Goal: Information Seeking & Learning: Learn about a topic

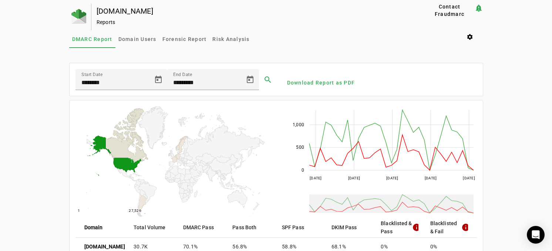
scroll to position [39, 0]
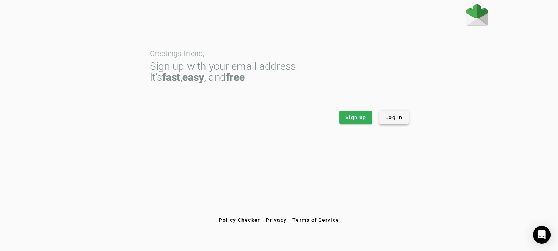
click at [399, 117] on span "Log in" at bounding box center [393, 117] width 17 height 7
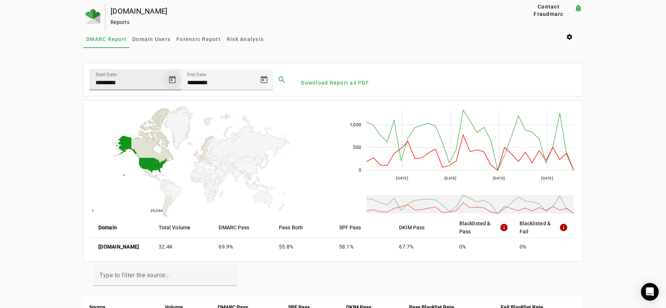
click at [168, 77] on span "Open calendar" at bounding box center [172, 80] width 18 height 18
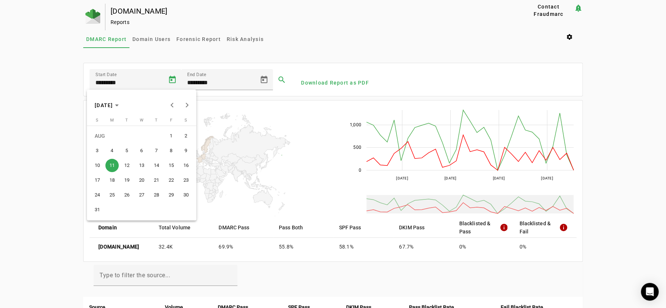
click at [171, 137] on span "1" at bounding box center [171, 135] width 13 height 13
type input "********"
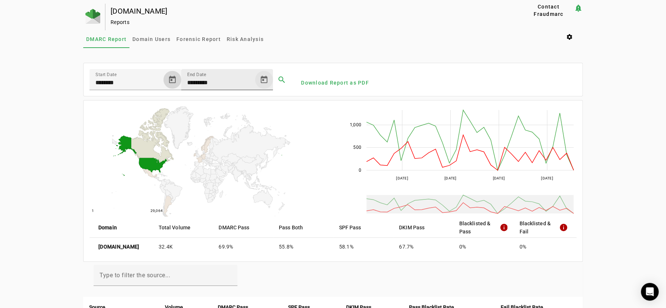
click at [264, 78] on span "Open calendar" at bounding box center [264, 80] width 18 height 18
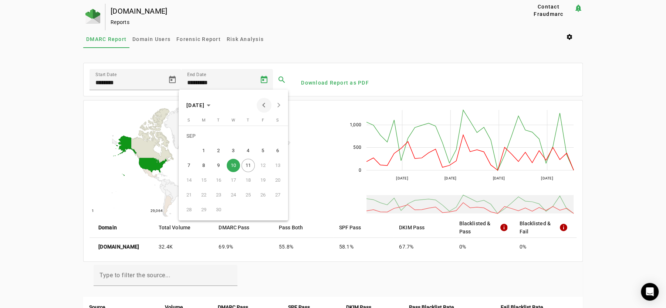
click at [260, 102] on span "Previous month" at bounding box center [264, 105] width 15 height 15
click at [188, 207] on span "31" at bounding box center [188, 209] width 13 height 13
type input "*********"
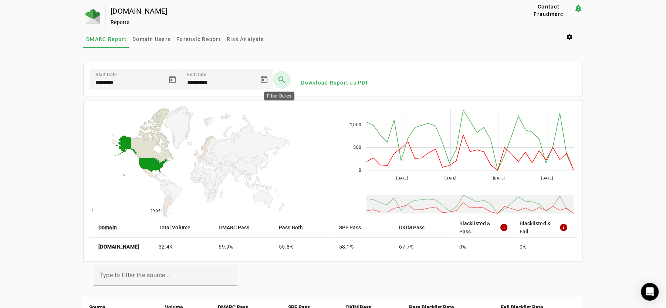
click at [281, 78] on span at bounding box center [282, 80] width 18 height 18
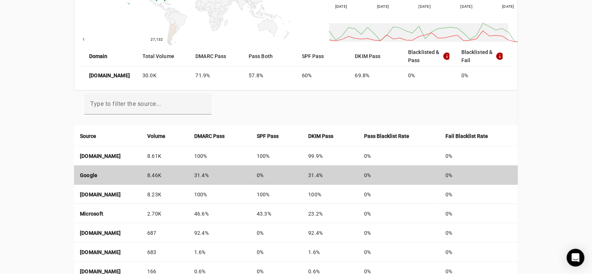
scroll to position [221, 0]
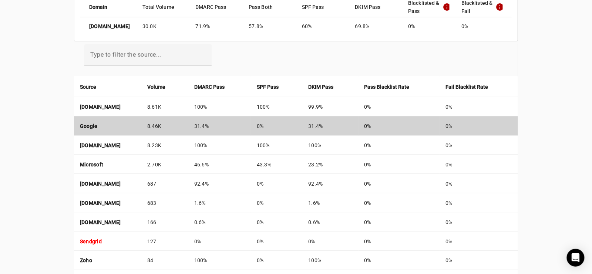
click at [89, 125] on strong "Google" at bounding box center [89, 126] width 18 height 6
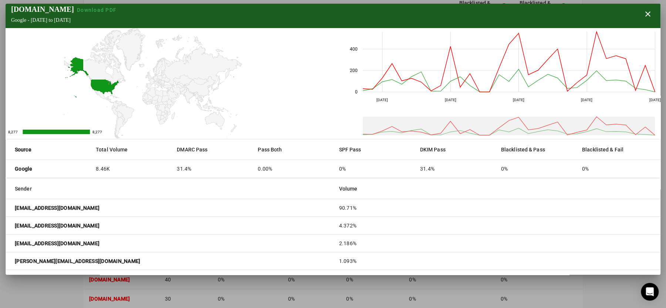
scroll to position [0, 0]
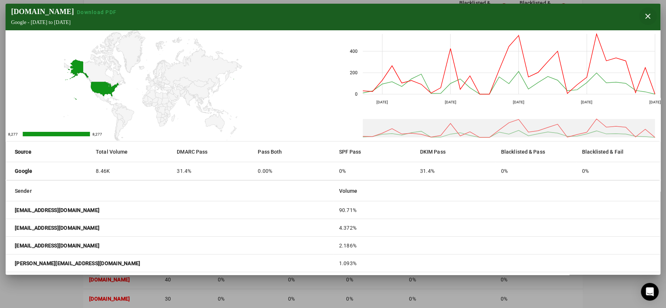
click at [598, 18] on span "button" at bounding box center [648, 16] width 18 height 18
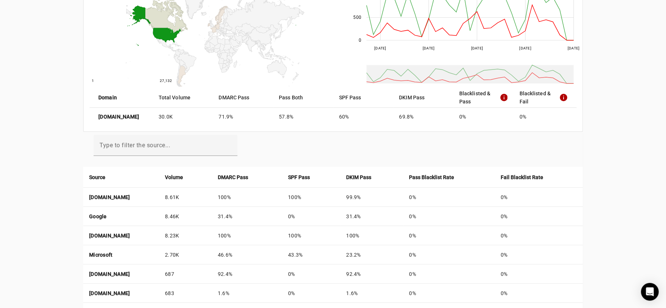
scroll to position [128, 0]
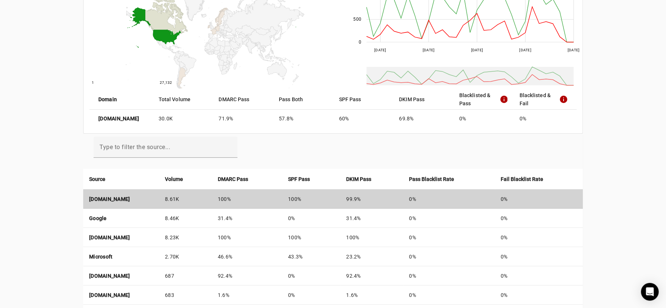
click at [159, 197] on td "mx0d-00989301.pphosted.com" at bounding box center [121, 199] width 76 height 19
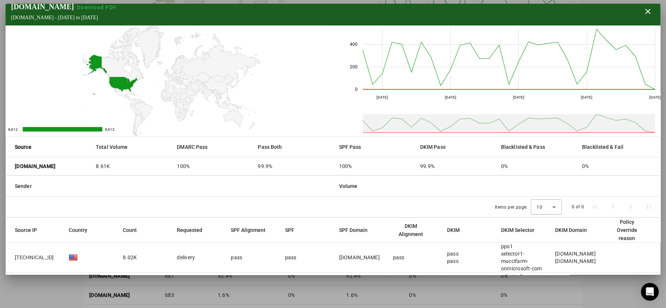
scroll to position [0, 0]
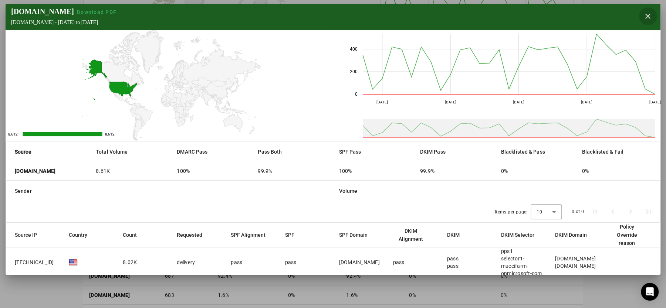
click at [598, 15] on span "button" at bounding box center [648, 16] width 18 height 18
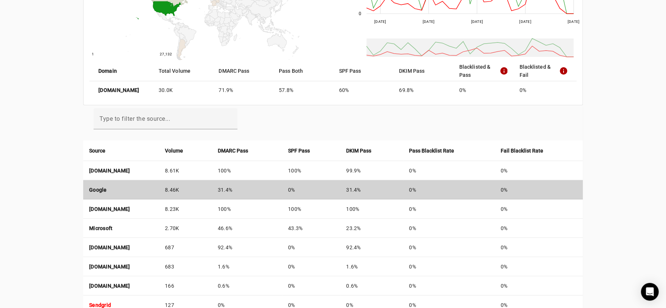
scroll to position [175, 0]
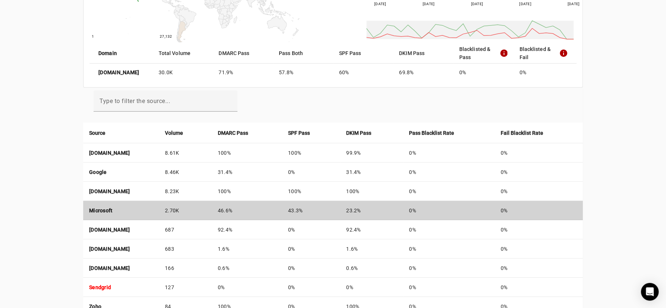
click at [133, 211] on td "Microsoft" at bounding box center [121, 210] width 76 height 19
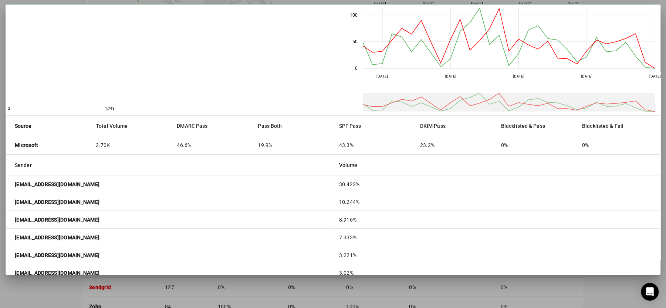
scroll to position [0, 0]
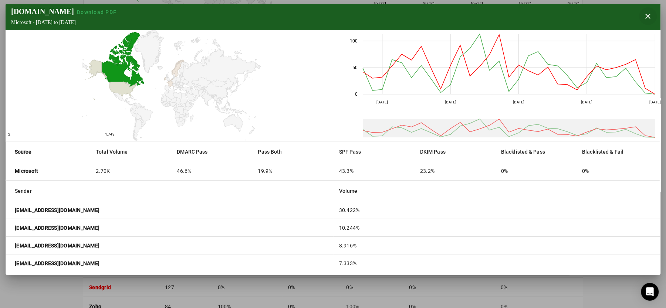
click at [598, 17] on span "button" at bounding box center [648, 16] width 18 height 18
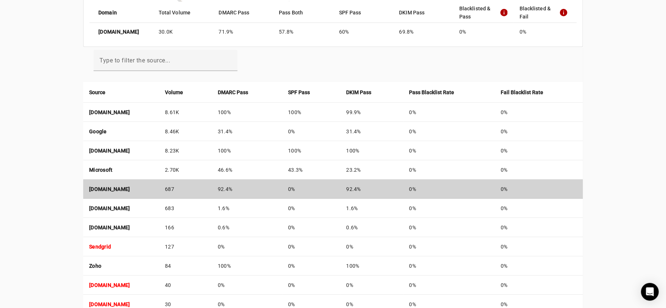
scroll to position [221, 0]
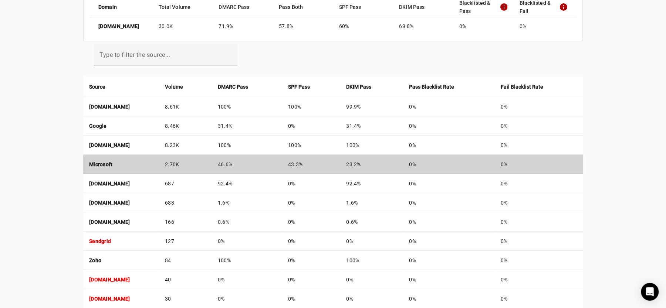
click at [159, 167] on td "Microsoft" at bounding box center [121, 164] width 76 height 19
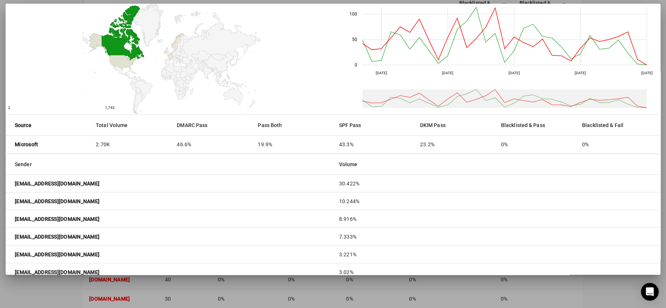
scroll to position [0, 0]
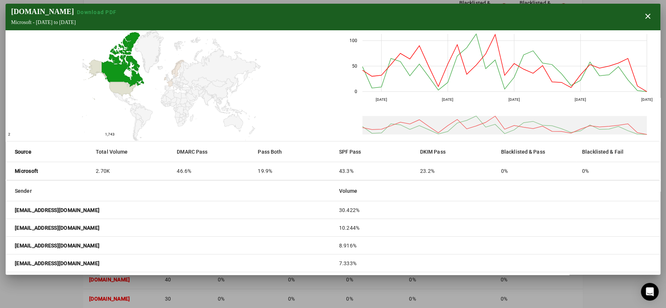
click at [141, 173] on mat-cell "2.70K" at bounding box center [130, 171] width 81 height 18
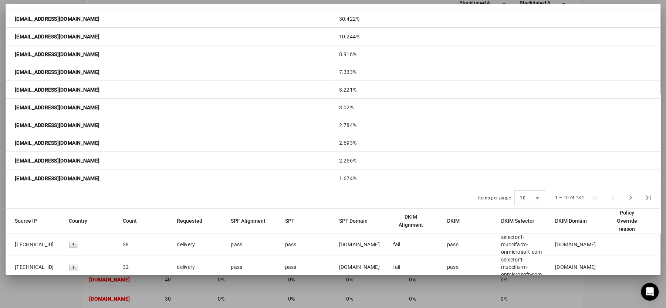
scroll to position [278, 0]
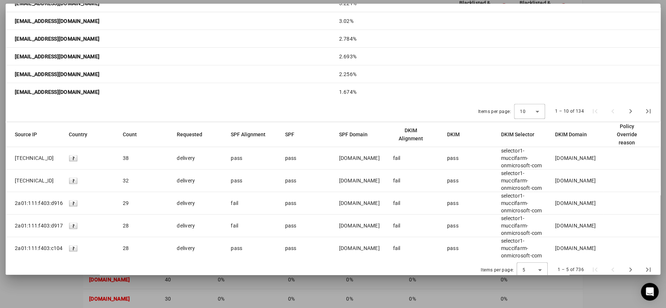
drag, startPoint x: 591, startPoint y: 159, endPoint x: 630, endPoint y: 155, distance: 39.5
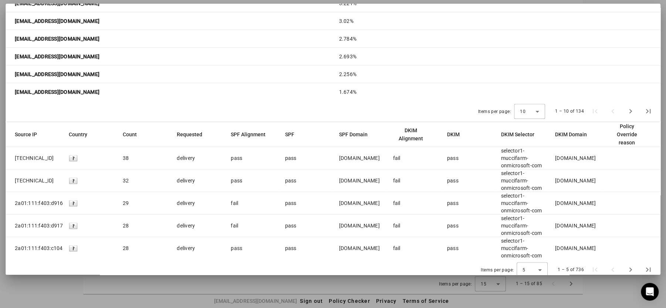
click at [70, 154] on img at bounding box center [73, 158] width 9 height 9
click at [31, 155] on span "2a01:111:f403:c103::1" at bounding box center [34, 158] width 39 height 7
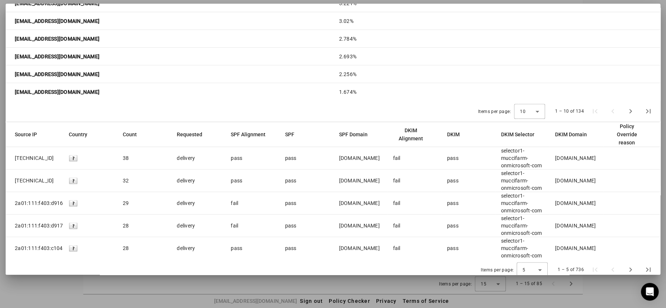
click at [183, 101] on div "Items per page: 10 1 – 10 of 134" at bounding box center [333, 111] width 654 height 21
drag, startPoint x: 568, startPoint y: 149, endPoint x: 614, endPoint y: 151, distance: 45.9
click at [598, 151] on mat-row "2a01:111:f403:c103::1 38 delivery pass pass muccifarms.com fail pass selector1-…" at bounding box center [333, 158] width 654 height 23
drag, startPoint x: 614, startPoint y: 151, endPoint x: 589, endPoint y: 153, distance: 25.3
click at [589, 155] on div "muccifarm.onmicrosoft.com" at bounding box center [575, 158] width 41 height 7
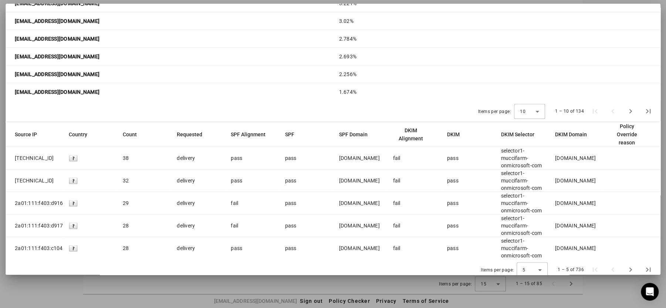
click at [584, 203] on mat-cell "muccifarm.onmicrosoft.com" at bounding box center [576, 203] width 54 height 23
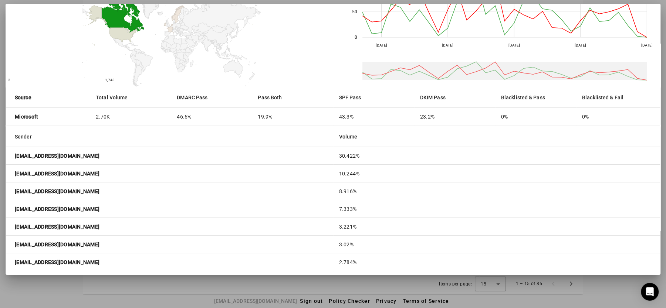
scroll to position [0, 0]
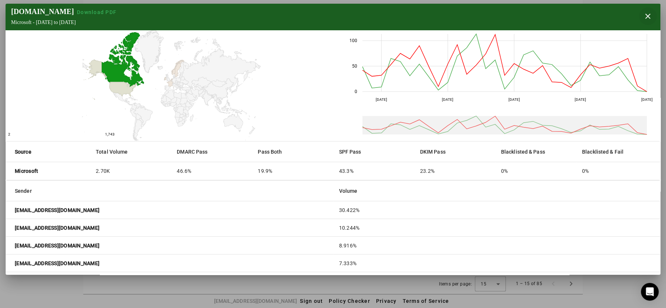
click at [598, 20] on span "button" at bounding box center [648, 16] width 18 height 18
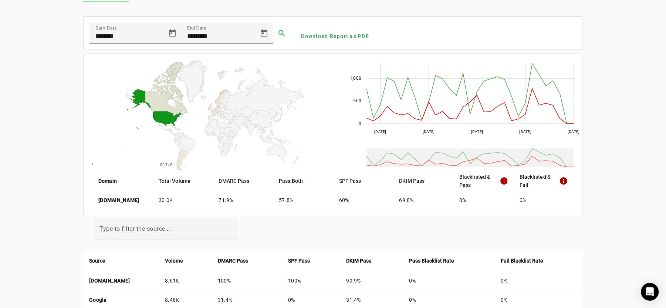
scroll to position [139, 0]
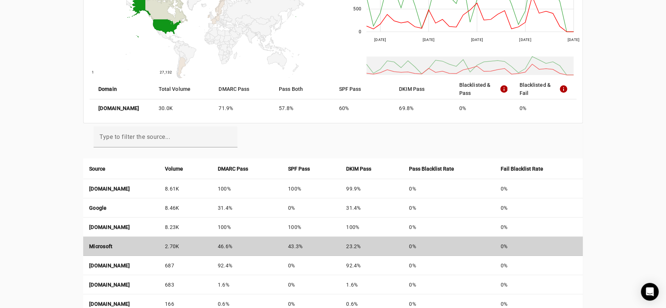
click at [159, 250] on td "Microsoft" at bounding box center [121, 246] width 76 height 19
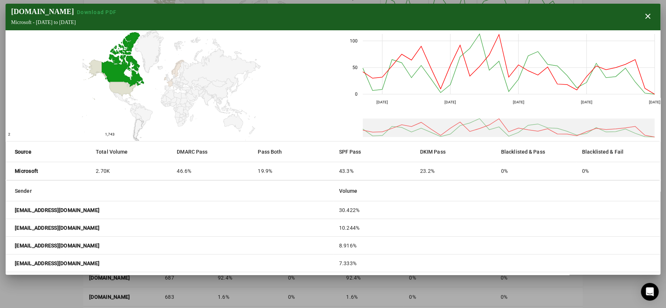
scroll to position [102, 0]
click at [21, 153] on strong "Source" at bounding box center [23, 152] width 17 height 8
click at [598, 14] on span "button" at bounding box center [648, 16] width 18 height 18
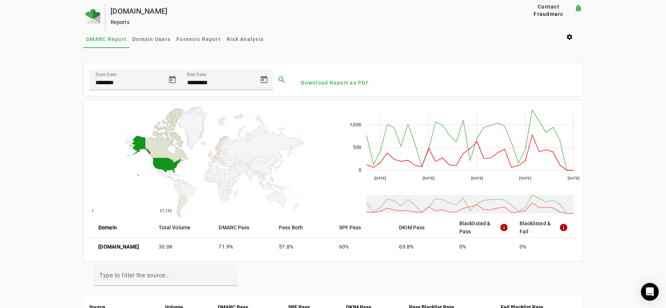
click at [367, 35] on div "DMARC Report Domain Users Forensic Report Risk Analysis settings" at bounding box center [333, 39] width 500 height 18
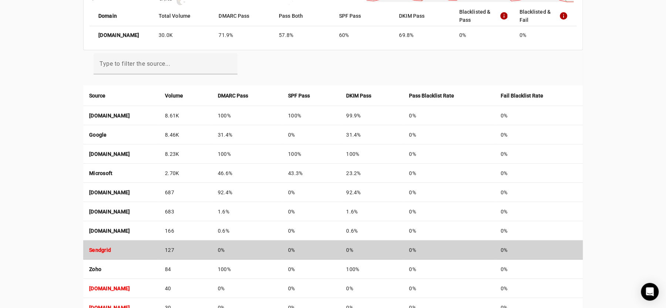
scroll to position [231, 0]
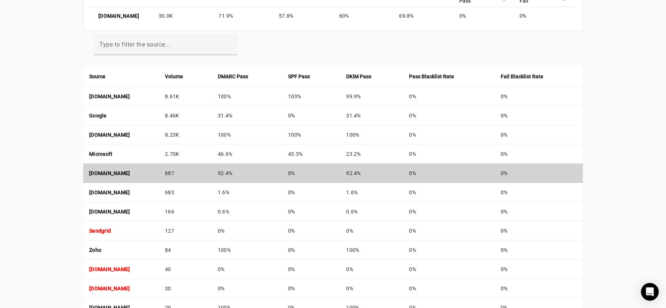
drag, startPoint x: 160, startPoint y: 168, endPoint x: 86, endPoint y: 175, distance: 74.3
click at [86, 175] on td "nat.perception-point.io" at bounding box center [121, 173] width 76 height 19
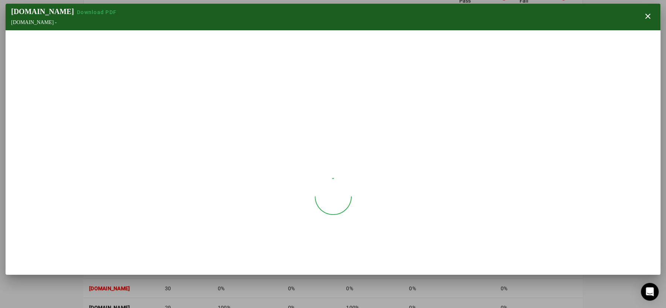
copy strong "nat.perception-point.io"
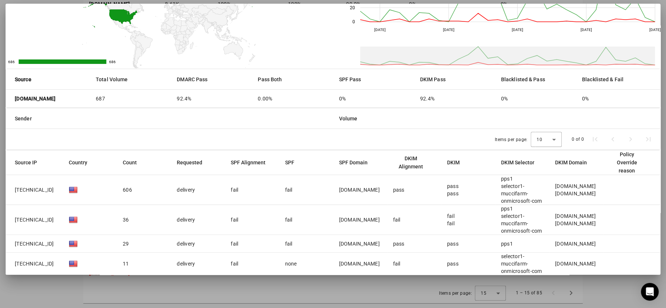
scroll to position [111, 0]
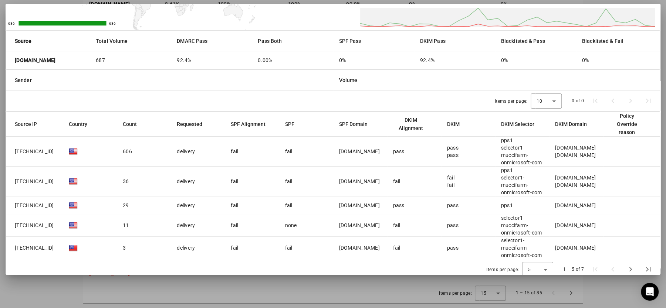
drag, startPoint x: 71, startPoint y: 62, endPoint x: 8, endPoint y: 62, distance: 63.2
click at [8, 62] on mat-cell "nat.perception-point.io" at bounding box center [48, 60] width 84 height 18
copy strong "nat.perception-point.io"
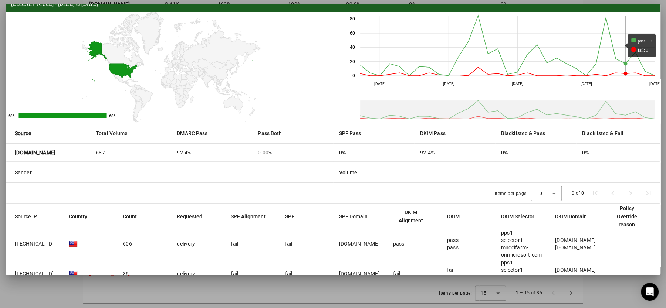
scroll to position [0, 0]
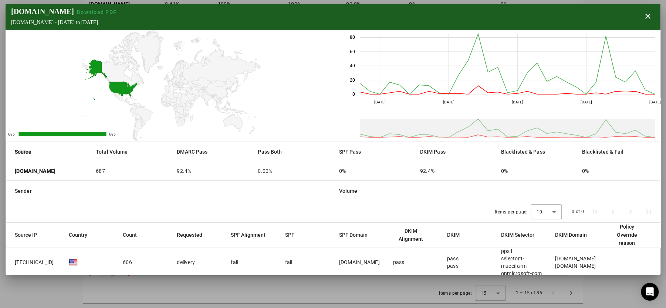
drag, startPoint x: 642, startPoint y: 16, endPoint x: 614, endPoint y: 30, distance: 31.4
click at [598, 16] on span "button" at bounding box center [648, 16] width 18 height 18
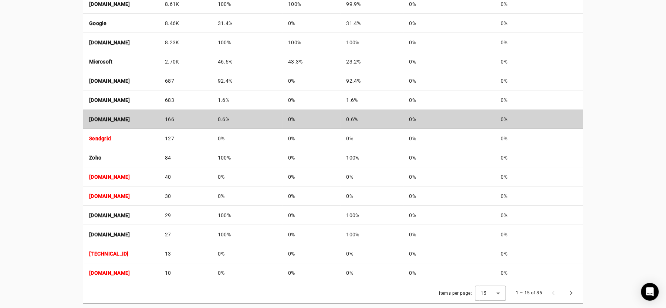
drag, startPoint x: 175, startPoint y: 115, endPoint x: 85, endPoint y: 126, distance: 91.2
click at [85, 126] on td "ipw-outbound.inkyphishfence.com" at bounding box center [121, 119] width 76 height 19
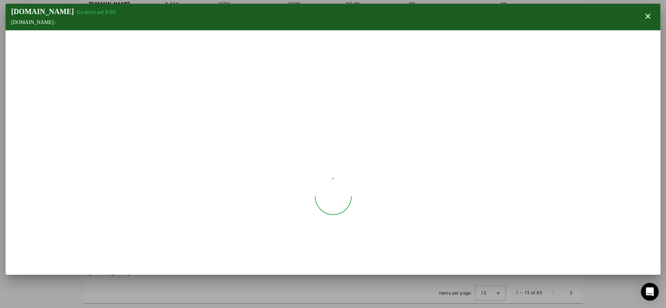
copy strong "ipw-outbound.inkyphishfence.com"
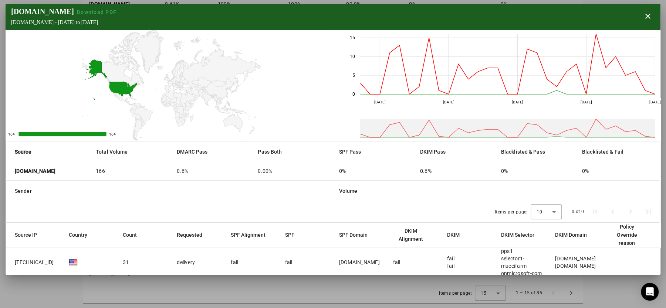
drag, startPoint x: 646, startPoint y: 15, endPoint x: 533, endPoint y: 43, distance: 116.7
click at [598, 15] on span "button" at bounding box center [648, 16] width 18 height 18
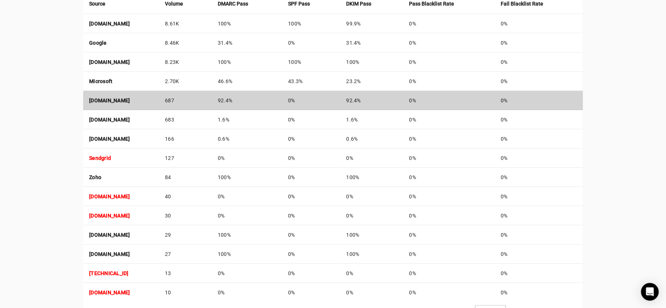
scroll to position [287, 0]
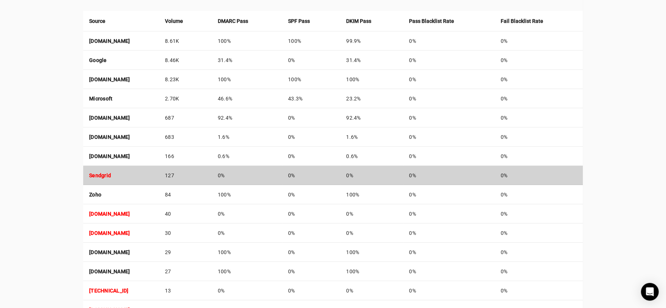
click at [126, 179] on td "Sendgrid" at bounding box center [121, 175] width 76 height 19
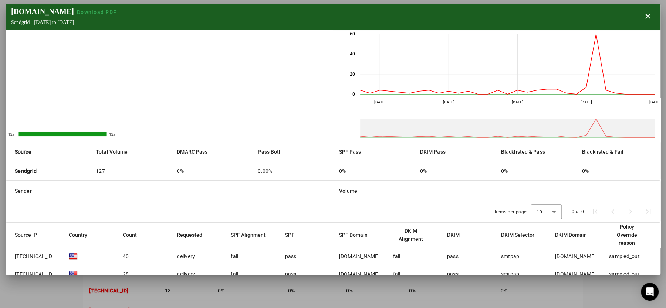
scroll to position [78, 0]
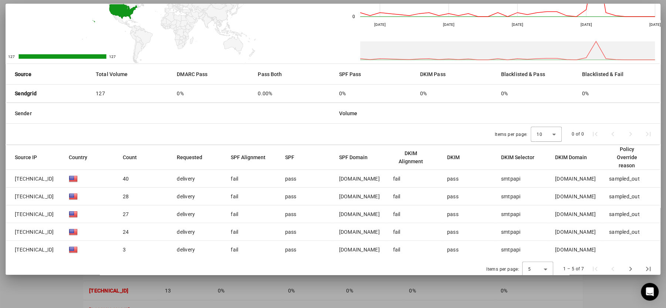
drag, startPoint x: 398, startPoint y: 180, endPoint x: 516, endPoint y: 183, distance: 117.6
drag, startPoint x: 605, startPoint y: 176, endPoint x: 594, endPoint y: 178, distance: 10.9
click at [594, 178] on mat-row "149.72.126.143 40 delivery fail pass sendgrid.net fail pass smtpapi sendgrid.ne…" at bounding box center [333, 179] width 654 height 18
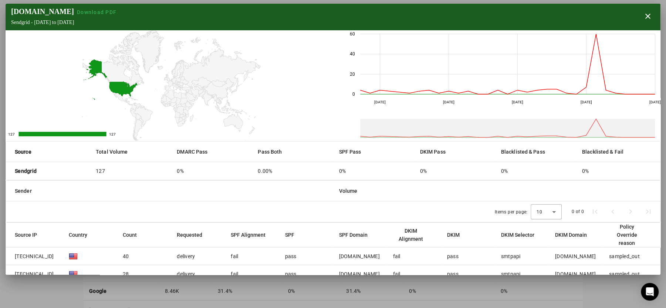
scroll to position [0, 0]
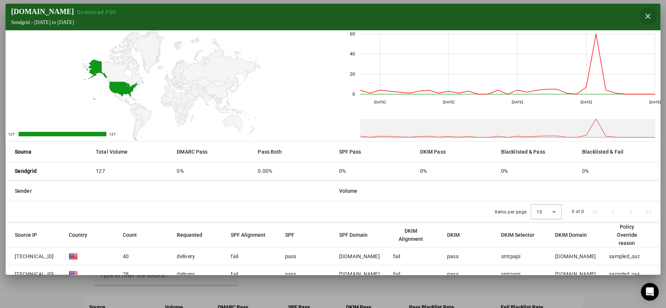
drag, startPoint x: 649, startPoint y: 16, endPoint x: 620, endPoint y: 54, distance: 47.8
click at [598, 54] on section "muccifarms.com Download PDF Sendgrid - Fri Aug 01 2025 to Sun Aug 31 2025 close…" at bounding box center [333, 139] width 655 height 271
drag, startPoint x: 647, startPoint y: 14, endPoint x: 631, endPoint y: 23, distance: 18.9
click at [598, 14] on span "button" at bounding box center [648, 16] width 18 height 18
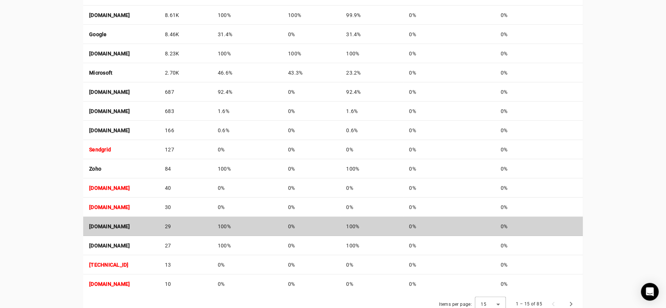
scroll to position [324, 0]
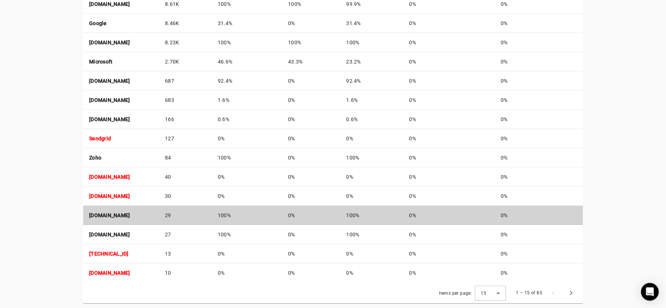
click at [116, 214] on strong "dedi179.canspace.ca" at bounding box center [109, 216] width 41 height 6
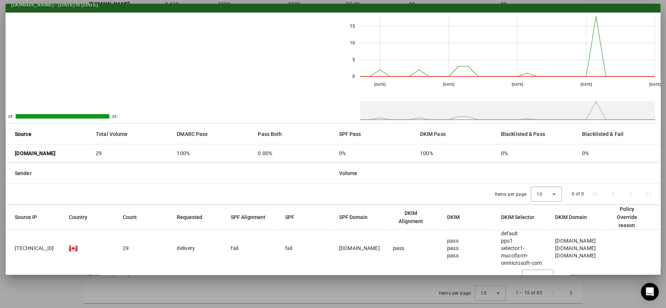
scroll to position [26, 0]
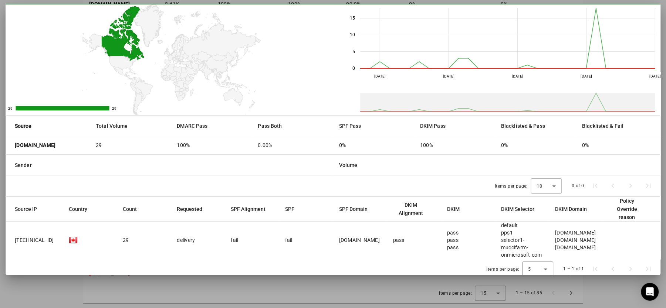
drag, startPoint x: 71, startPoint y: 146, endPoint x: 11, endPoint y: 143, distance: 60.3
click at [11, 143] on mat-cell "dedi179.canspace.ca" at bounding box center [48, 145] width 84 height 18
copy strong "dedi179.canspace.ca"
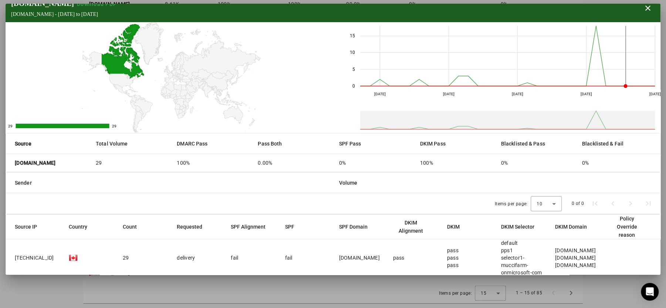
scroll to position [0, 0]
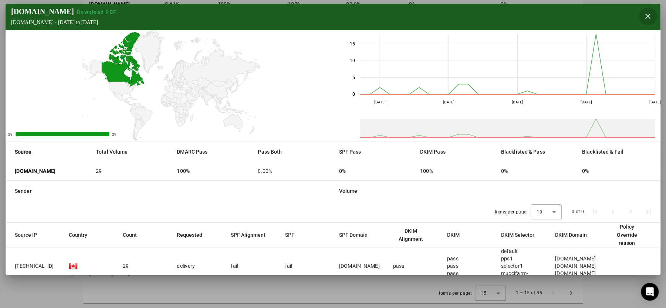
click at [598, 19] on span "button" at bounding box center [648, 16] width 18 height 18
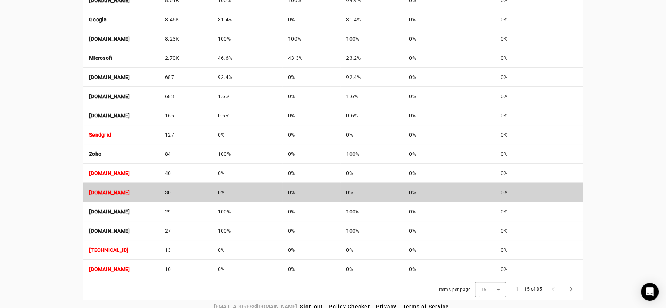
scroll to position [333, 0]
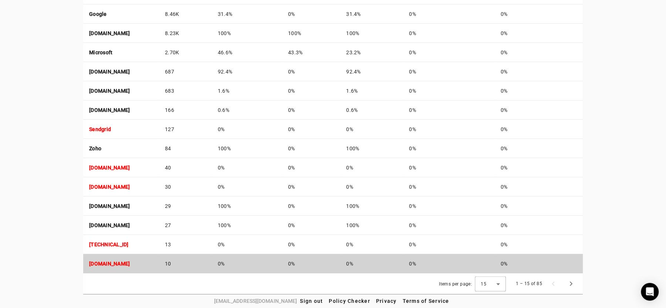
click at [139, 264] on td "ca.cloud-sec-av.com" at bounding box center [121, 263] width 76 height 19
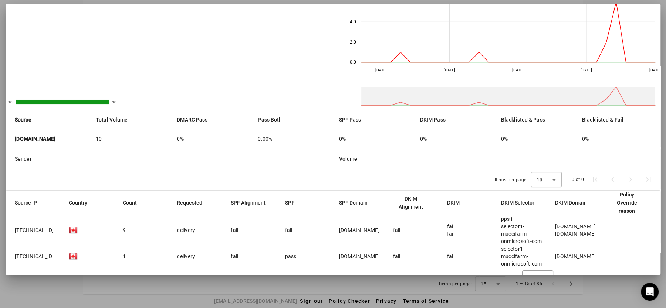
scroll to position [41, 0]
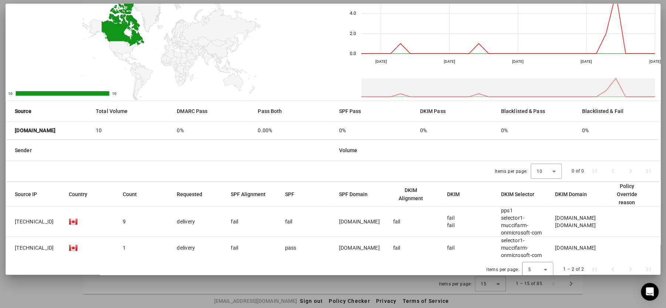
drag, startPoint x: 70, startPoint y: 128, endPoint x: 10, endPoint y: 131, distance: 59.6
click at [10, 131] on mat-cell "ca.cloud-sec-av.com" at bounding box center [48, 131] width 84 height 18
copy strong "ca.cloud-sec-av.com"
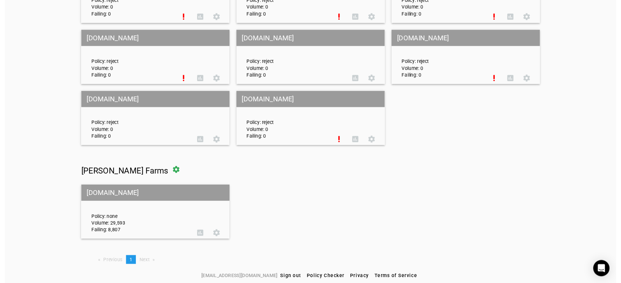
scroll to position [3253, 0]
